Goal: Transaction & Acquisition: Purchase product/service

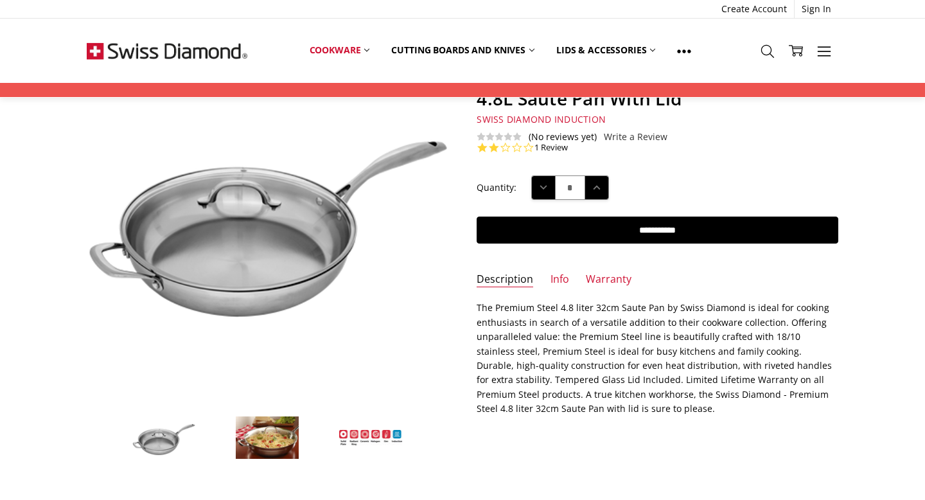
scroll to position [150, 0]
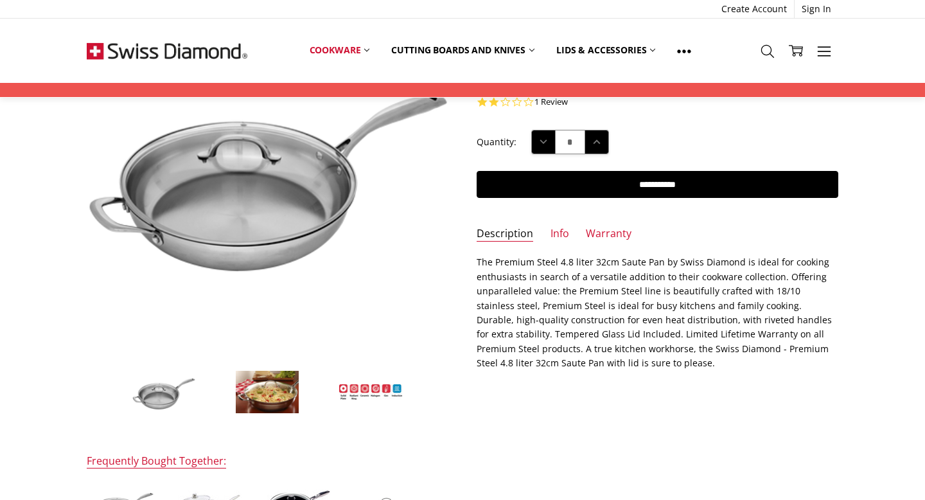
click at [250, 397] on img at bounding box center [267, 392] width 64 height 44
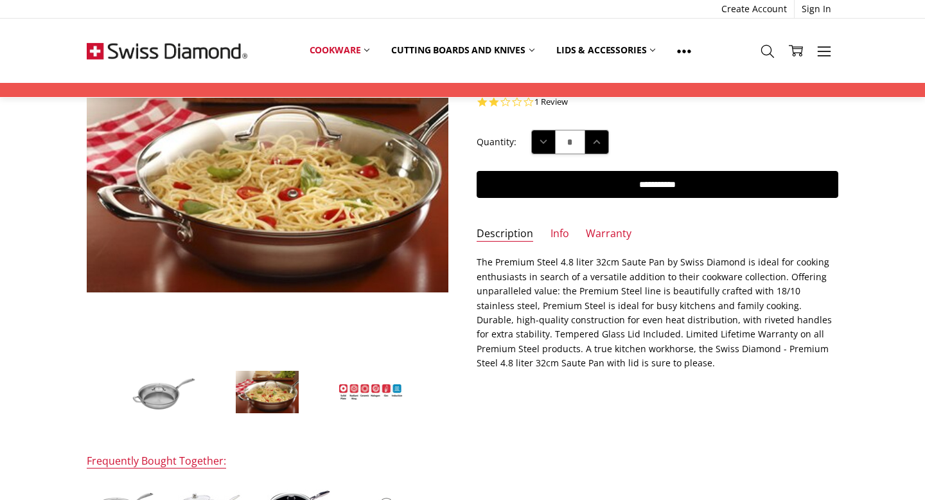
click at [196, 392] on li at bounding box center [164, 392] width 100 height 64
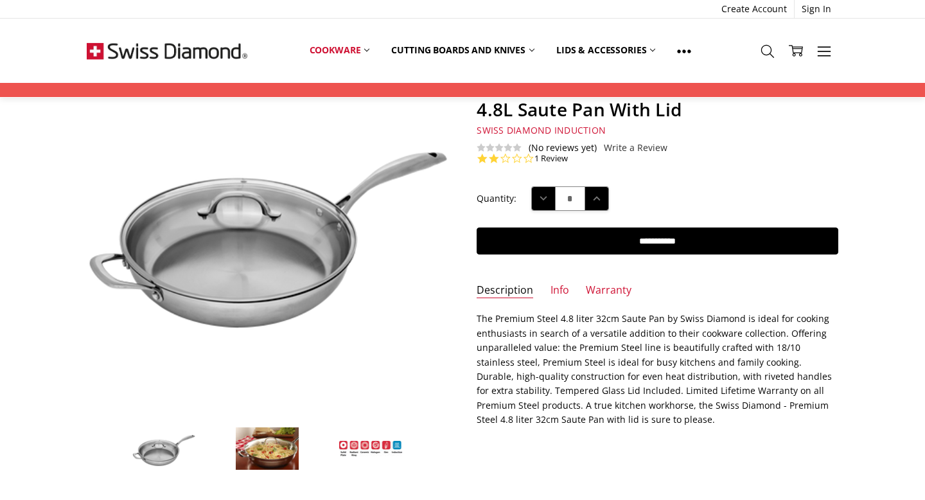
scroll to position [94, 0]
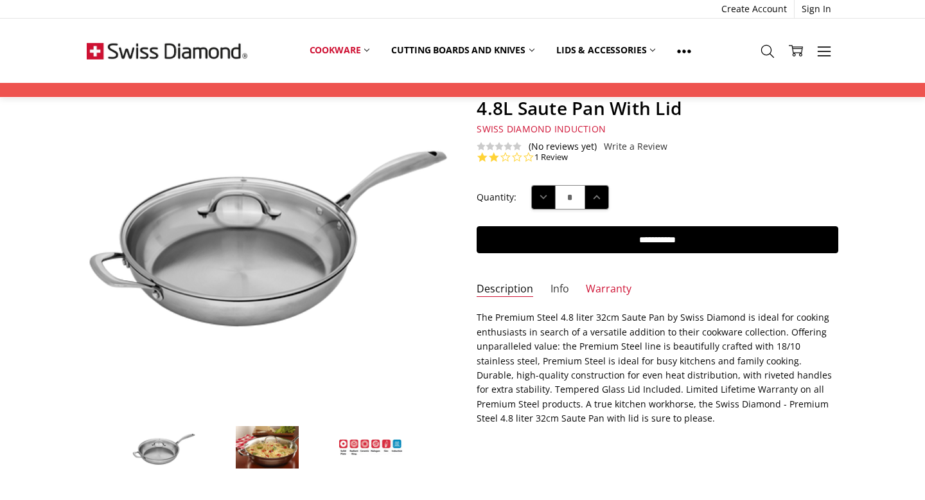
click at [558, 290] on link "Info" at bounding box center [560, 289] width 19 height 15
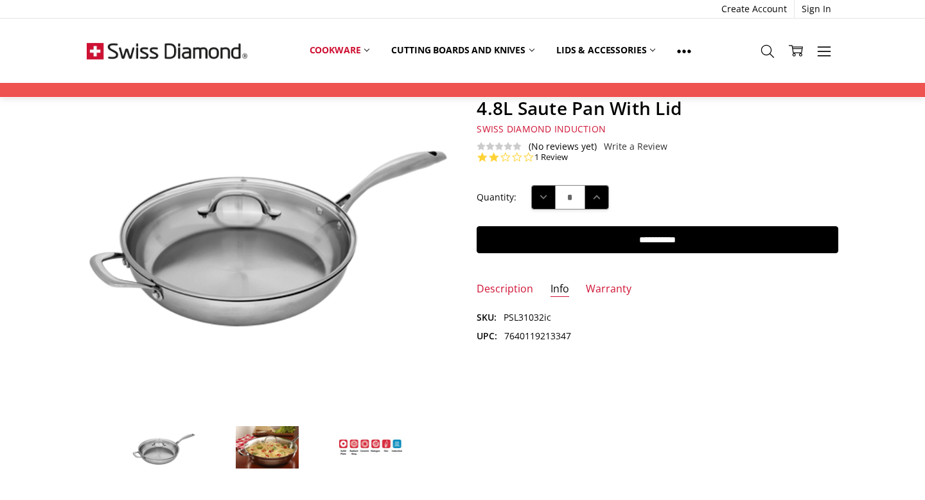
click at [502, 297] on li "Description" at bounding box center [505, 293] width 57 height 22
click at [501, 290] on link "Description" at bounding box center [505, 289] width 57 height 15
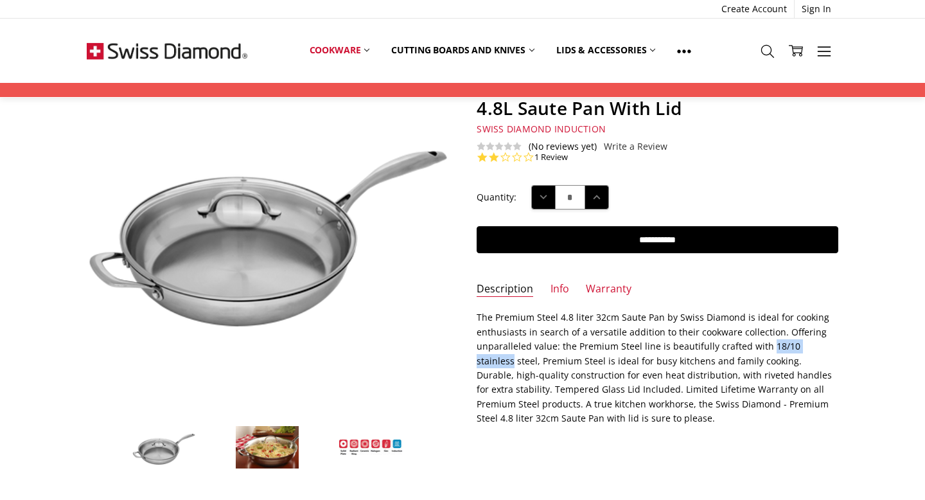
drag, startPoint x: 764, startPoint y: 349, endPoint x: 845, endPoint y: 350, distance: 81.0
click at [845, 350] on section "Description The Premium Steel 4.8 liter 32cm Saute Pan by Swiss Diamond is idea…" at bounding box center [658, 372] width 390 height 124
copy p "18/10 stainless"
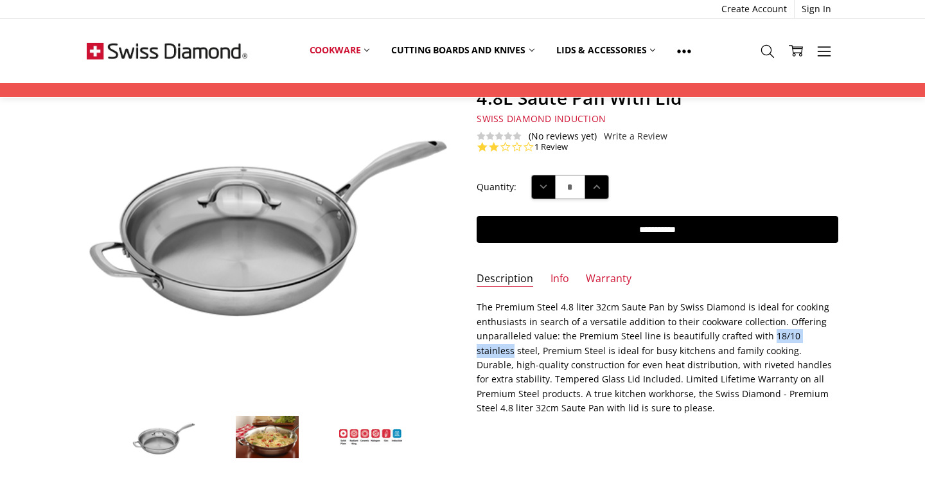
scroll to position [109, 0]
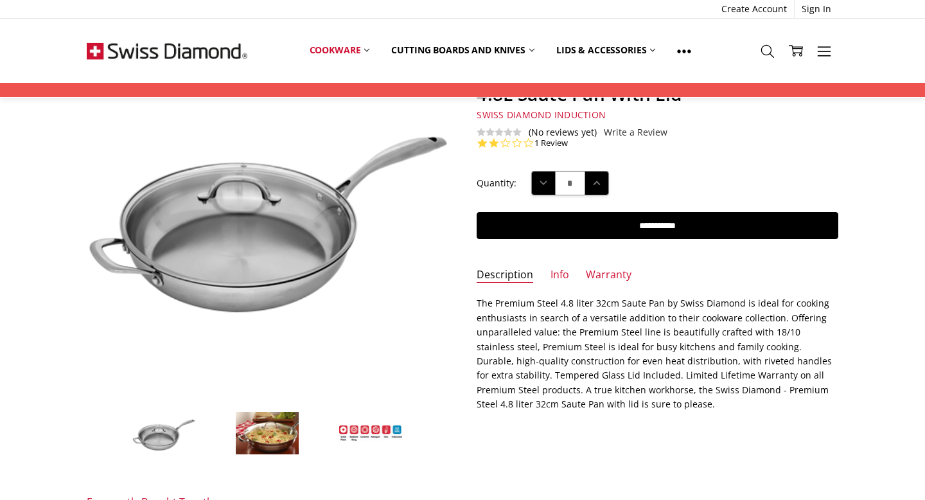
click at [740, 171] on div "Quantity: Decrease Quantity: * Increase Quantity:" at bounding box center [658, 183] width 362 height 40
